Goal: Understand process/instructions: Learn how to perform a task or action

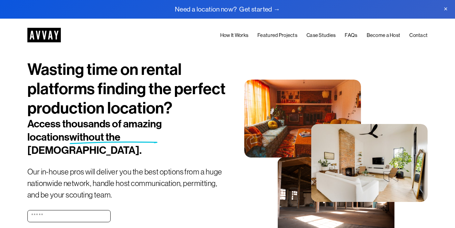
click at [244, 35] on link "How It Works" at bounding box center [234, 35] width 28 height 8
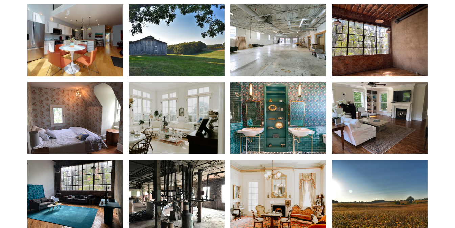
scroll to position [1123, 0]
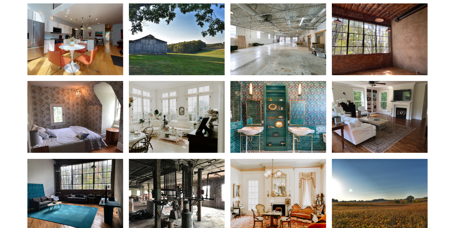
click at [269, 123] on img at bounding box center [278, 117] width 96 height 72
click at [275, 117] on img at bounding box center [278, 117] width 96 height 72
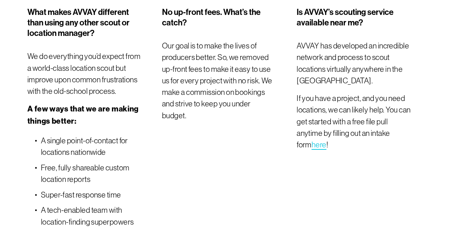
scroll to position [1997, 0]
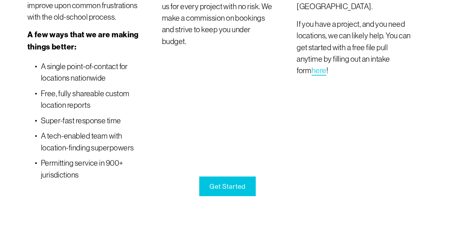
click at [238, 176] on link "Get Started" at bounding box center [227, 186] width 56 height 20
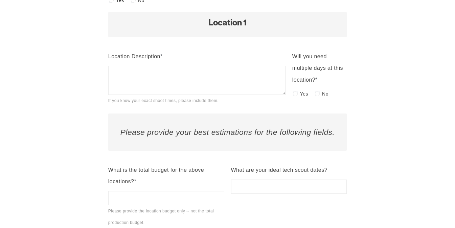
scroll to position [520, 0]
